Goal: Transaction & Acquisition: Purchase product/service

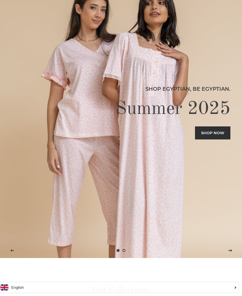
scroll to position [38, 0]
click at [214, 133] on link "Shop now" at bounding box center [212, 133] width 35 height 13
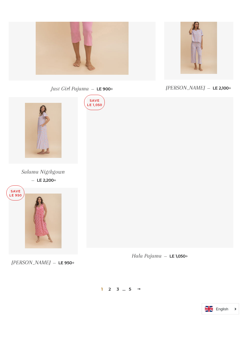
scroll to position [662, 0]
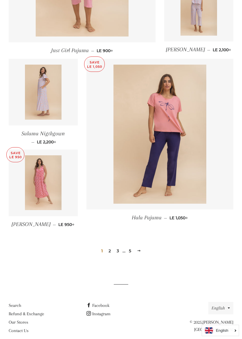
click at [24, 59] on link "Just Girl Pajama — Sale price LE 900 +" at bounding box center [82, 50] width 147 height 17
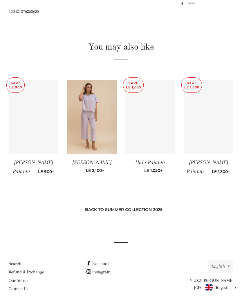
scroll to position [379, 0]
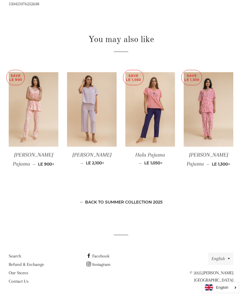
click at [27, 105] on img at bounding box center [34, 109] width 50 height 74
click at [164, 117] on img at bounding box center [150, 109] width 50 height 74
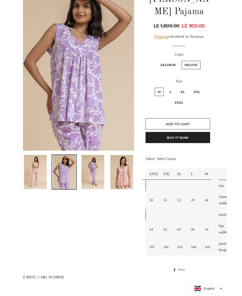
scroll to position [80, 0]
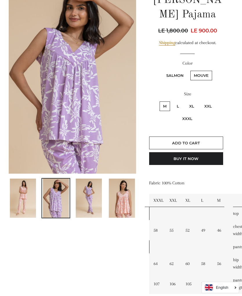
click at [180, 101] on label "L" at bounding box center [177, 106] width 9 height 10
click at [172, 101] on input "L" at bounding box center [172, 101] width 0 height 0
radio input "true"
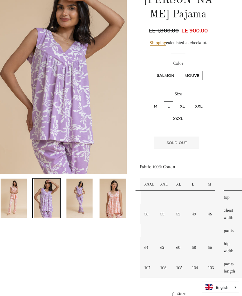
scroll to position [79, 7]
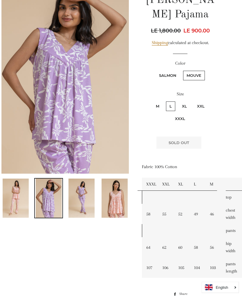
click at [117, 205] on img at bounding box center [115, 198] width 26 height 39
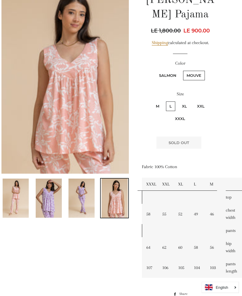
scroll to position [80, 7]
click at [86, 200] on img at bounding box center [81, 197] width 26 height 39
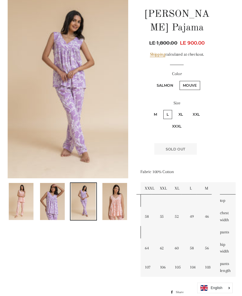
scroll to position [73, 7]
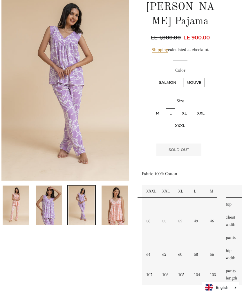
click at [21, 207] on img at bounding box center [16, 204] width 26 height 39
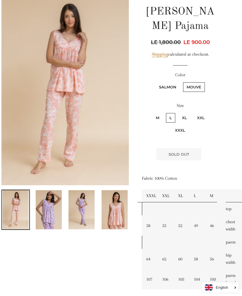
scroll to position [68, 7]
click at [82, 209] on img at bounding box center [82, 209] width 26 height 39
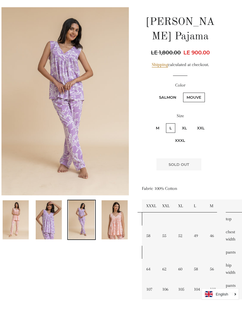
scroll to position [65, 7]
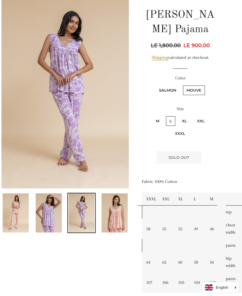
click at [156, 116] on label "M" at bounding box center [157, 121] width 10 height 10
click at [152, 115] on input "M" at bounding box center [151, 115] width 0 height 0
radio input "true"
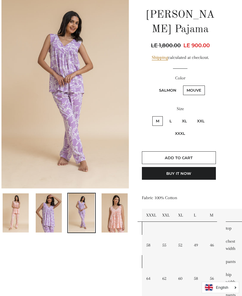
click at [184, 116] on label "XL" at bounding box center [184, 121] width 12 height 10
click at [178, 115] on input "XL" at bounding box center [177, 115] width 0 height 0
radio input "true"
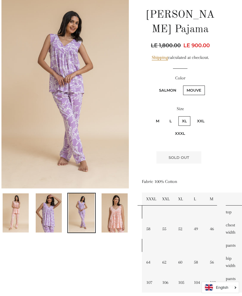
click at [156, 116] on label "M" at bounding box center [157, 121] width 10 height 10
click at [152, 115] on input "M" at bounding box center [151, 115] width 0 height 0
radio input "true"
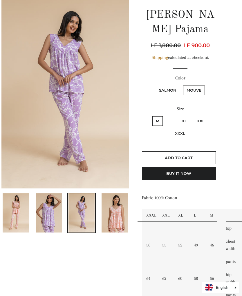
click at [114, 216] on img at bounding box center [114, 212] width 26 height 39
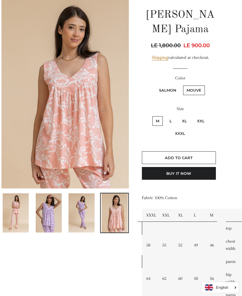
click at [173, 116] on label "L" at bounding box center [170, 121] width 9 height 10
click at [165, 115] on input "L" at bounding box center [165, 115] width 0 height 0
radio input "true"
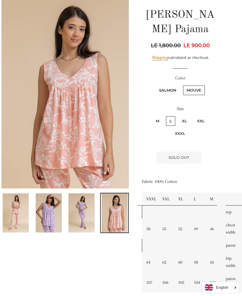
click at [183, 116] on label "XL" at bounding box center [184, 121] width 12 height 10
click at [178, 115] on input "XL" at bounding box center [177, 115] width 0 height 0
radio input "true"
click at [159, 116] on label "M" at bounding box center [157, 121] width 10 height 10
click at [152, 115] on input "M" at bounding box center [151, 115] width 0 height 0
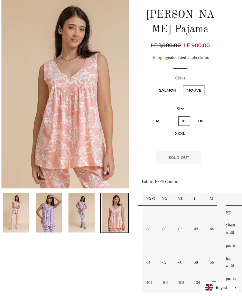
radio input "true"
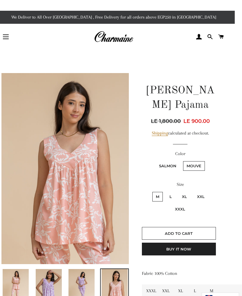
scroll to position [0, 7]
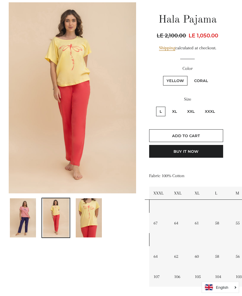
scroll to position [60, 0]
click at [23, 222] on img at bounding box center [23, 217] width 26 height 39
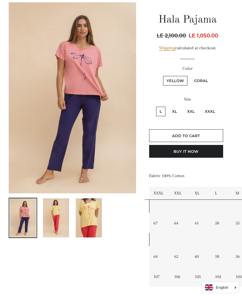
click at [58, 221] on img at bounding box center [56, 217] width 26 height 39
